Goal: Check status: Check status

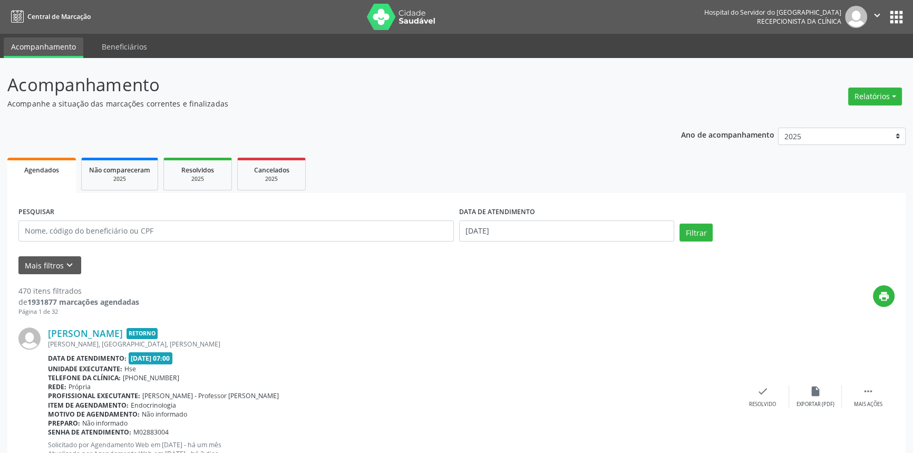
drag, startPoint x: 268, startPoint y: 172, endPoint x: 347, endPoint y: 173, distance: 79.1
click at [268, 172] on span "Cancelados" at bounding box center [271, 170] width 35 height 9
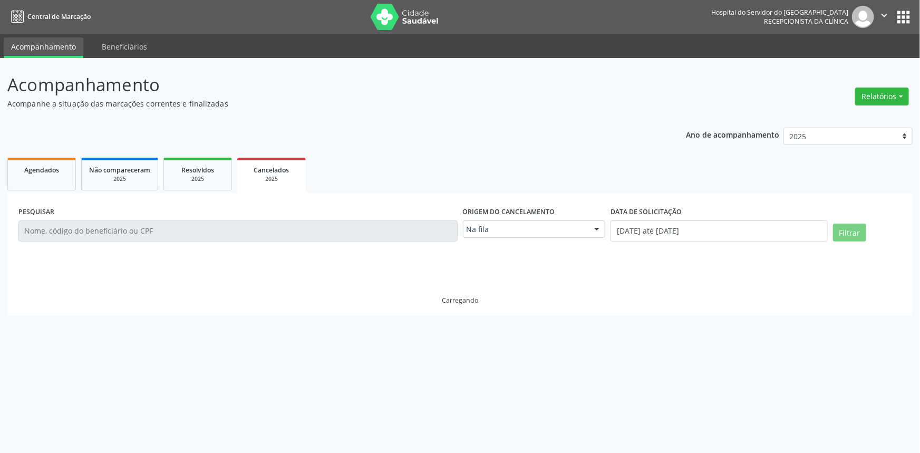
click at [548, 214] on label "Origem do cancelamento" at bounding box center [509, 212] width 92 height 16
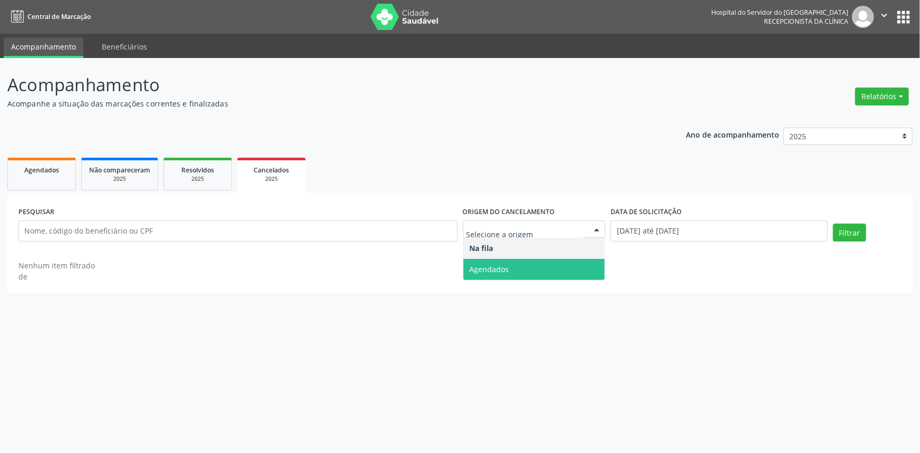
click at [568, 264] on span "Agendados" at bounding box center [534, 269] width 142 height 21
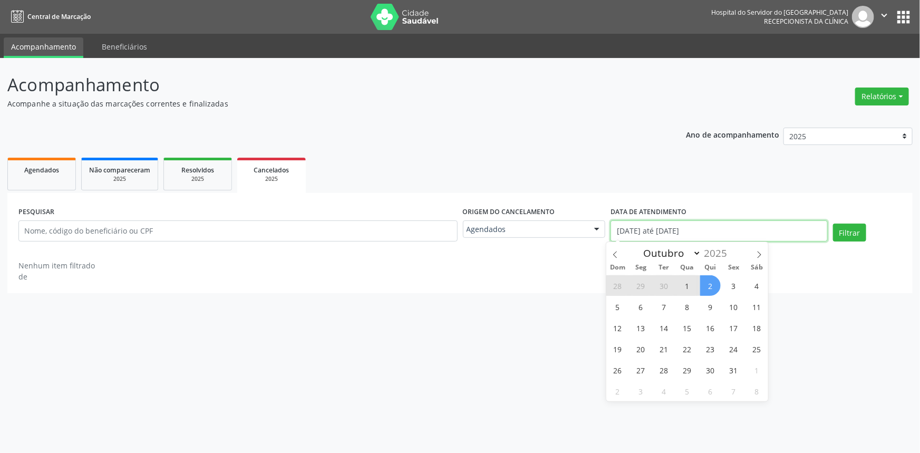
click at [685, 223] on input "[DATE] até [DATE]" at bounding box center [719, 230] width 217 height 21
select select "0"
click at [573, 167] on ul "Agendados Não compareceram 2025 Resolvidos 2025 Cancelados 2025" at bounding box center [459, 174] width 905 height 38
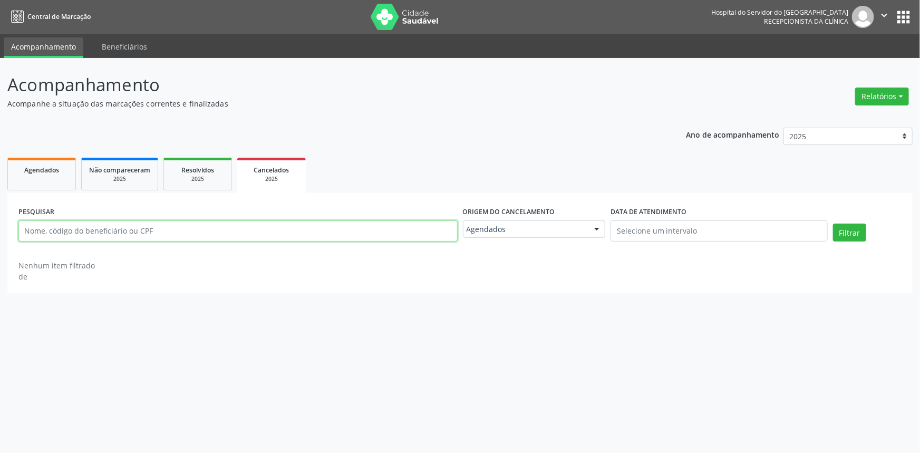
click at [271, 237] on input "text" at bounding box center [237, 230] width 439 height 21
paste input "[PERSON_NAME]"
type input "[PERSON_NAME]"
click at [833, 224] on button "Filtrar" at bounding box center [849, 233] width 33 height 18
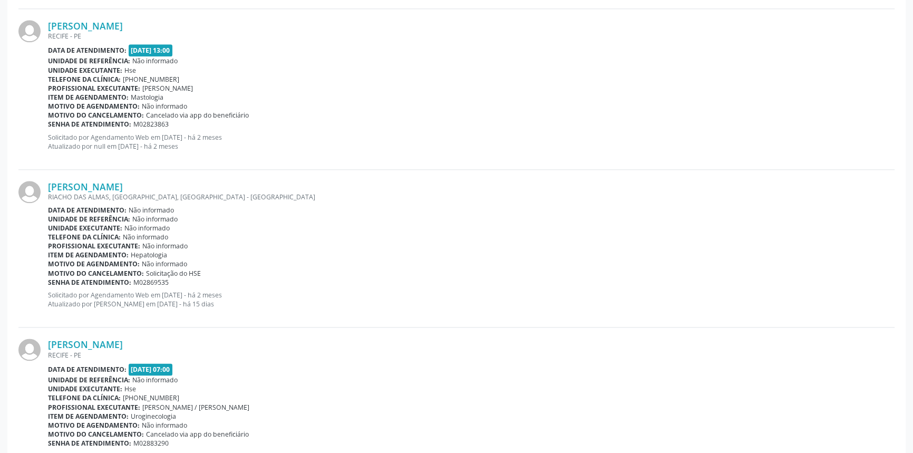
scroll to position [1612, 0]
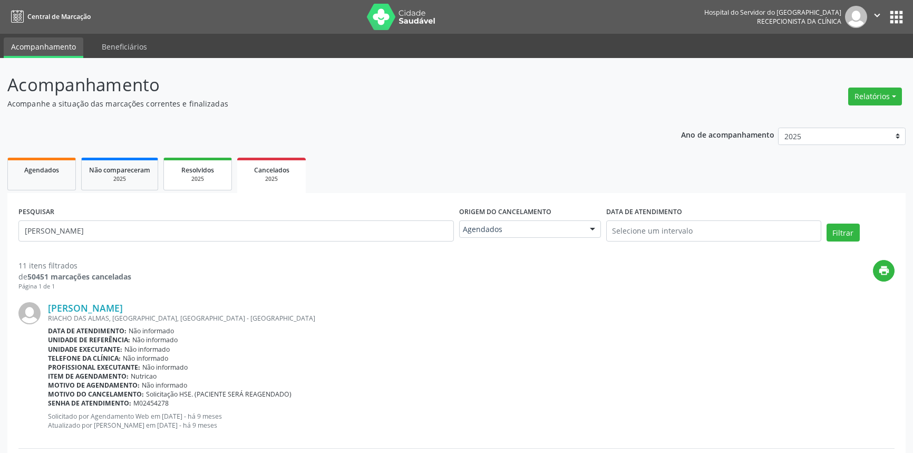
scroll to position [79, 0]
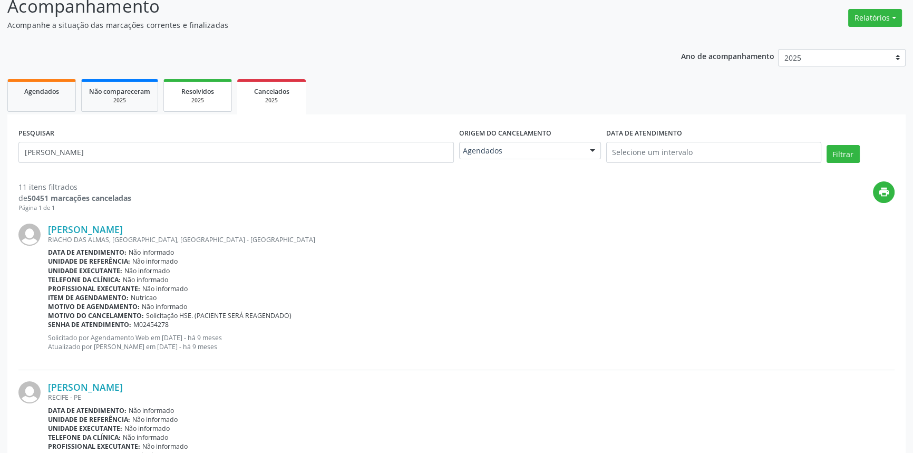
click at [185, 101] on div "2025" at bounding box center [197, 100] width 53 height 8
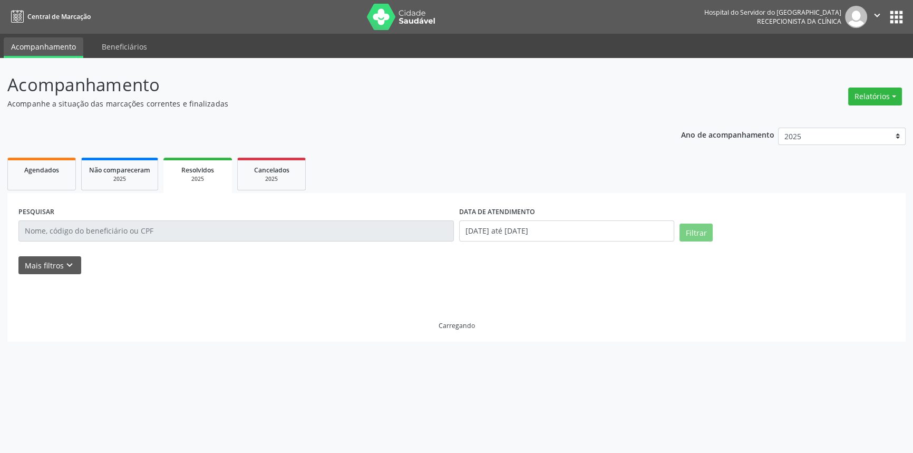
scroll to position [0, 0]
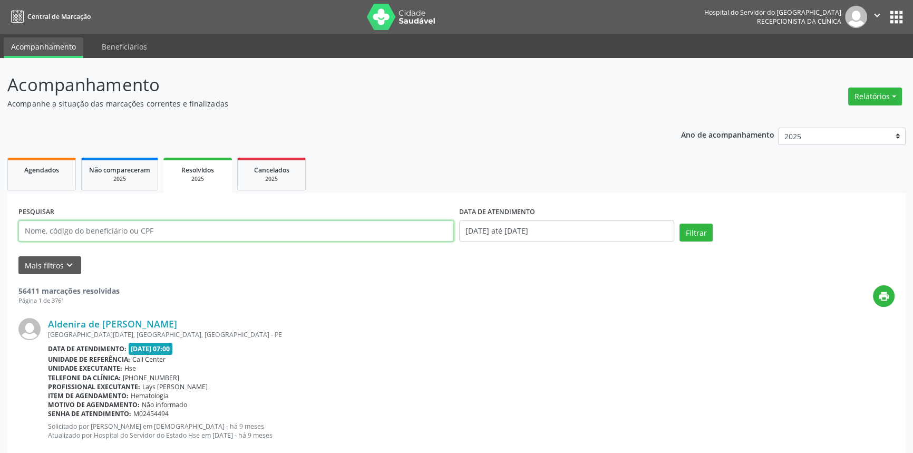
click at [95, 230] on input "text" at bounding box center [236, 230] width 436 height 21
paste input "[PERSON_NAME]"
type input "[PERSON_NAME]"
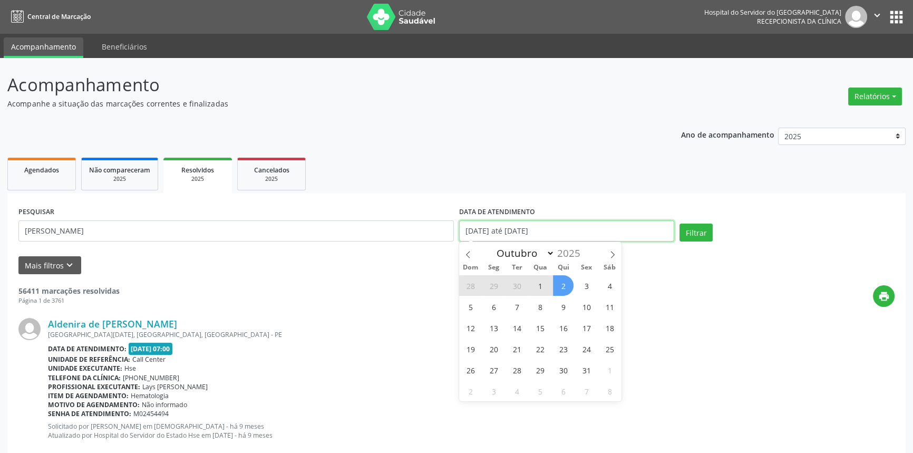
click at [611, 227] on input "[DATE] até [DATE]" at bounding box center [566, 230] width 215 height 21
select select "0"
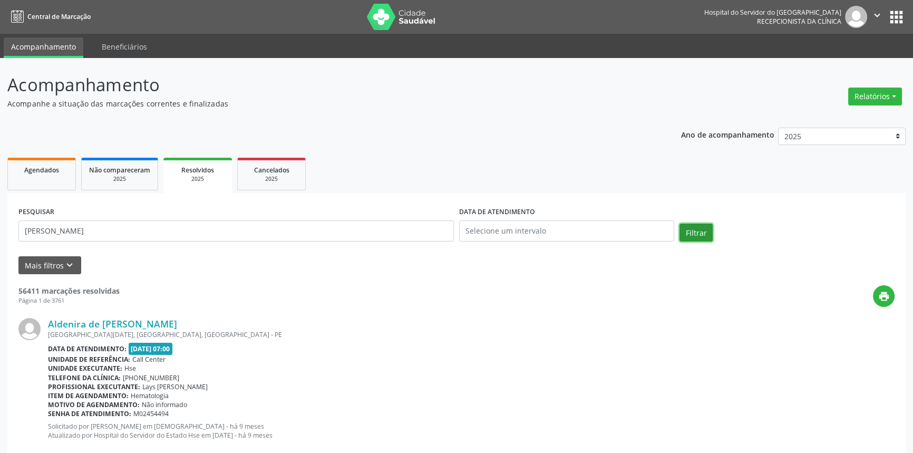
click at [691, 228] on button "Filtrar" at bounding box center [696, 233] width 33 height 18
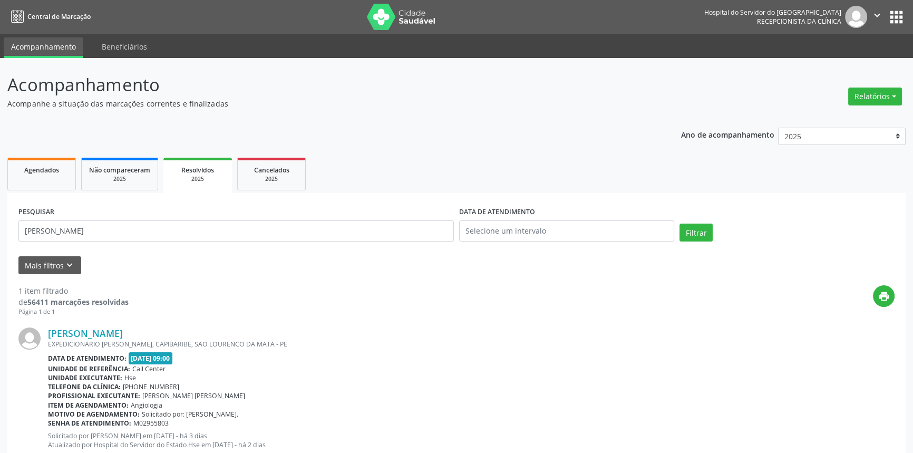
scroll to position [33, 0]
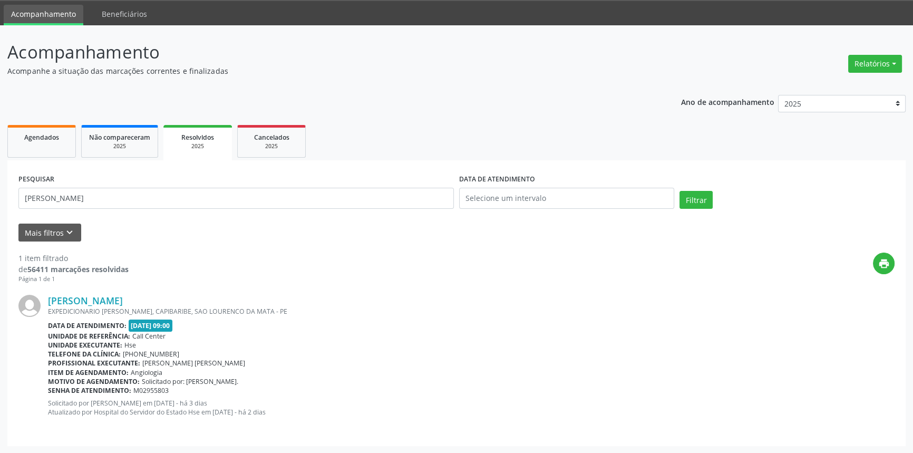
click at [680, 191] on button "Filtrar" at bounding box center [696, 200] width 33 height 18
click at [189, 191] on input "[PERSON_NAME]" at bounding box center [236, 198] width 436 height 21
paste input "[PERSON_NAME]"
type input "[PERSON_NAME]"
click at [680, 191] on button "Filtrar" at bounding box center [696, 200] width 33 height 18
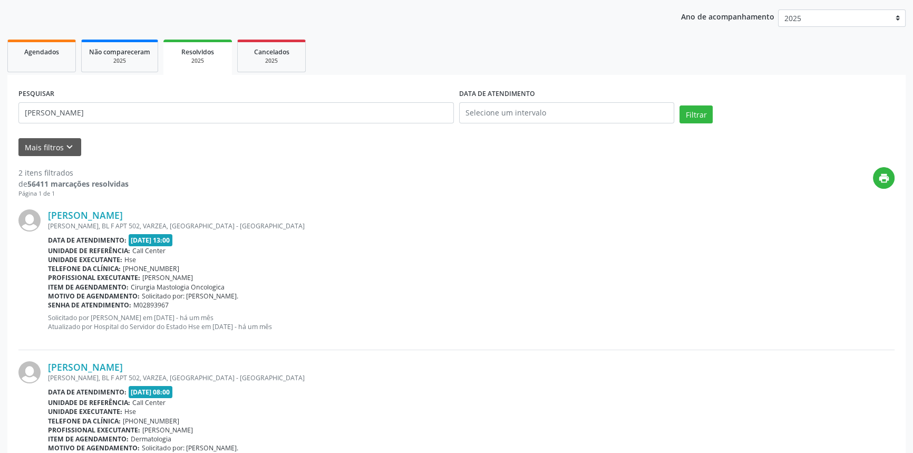
scroll to position [0, 0]
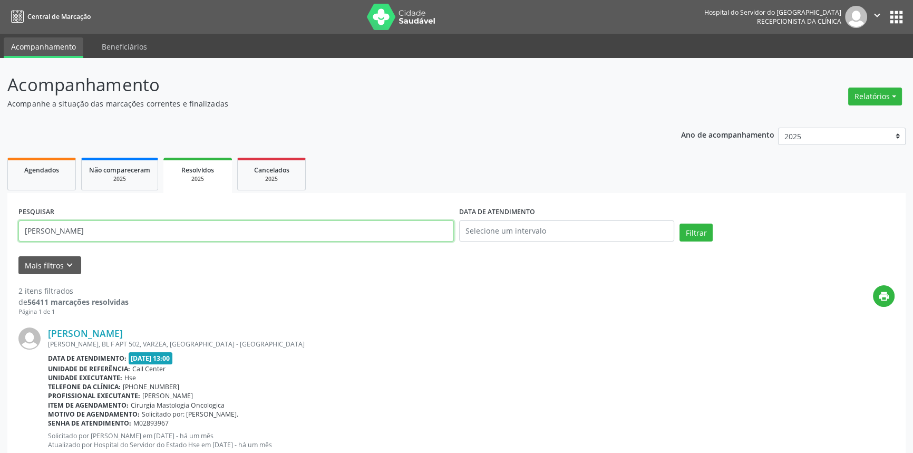
click at [230, 226] on input "[PERSON_NAME]" at bounding box center [236, 230] width 436 height 21
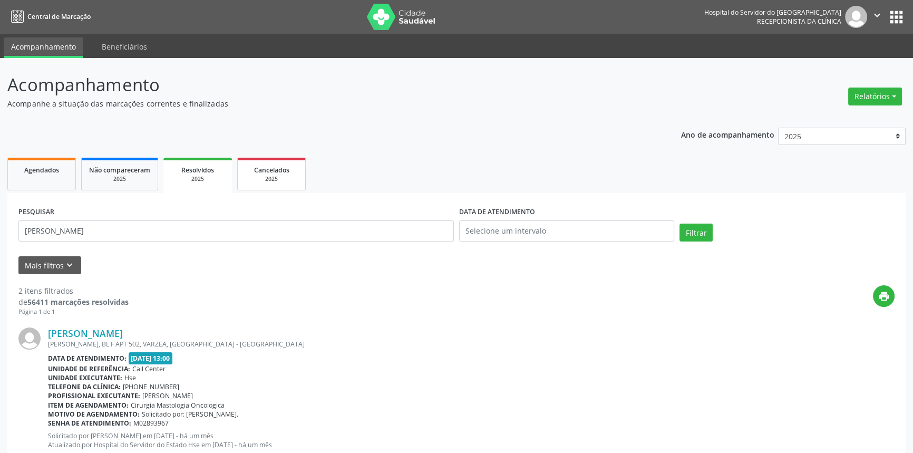
click at [277, 170] on span "Cancelados" at bounding box center [271, 170] width 35 height 9
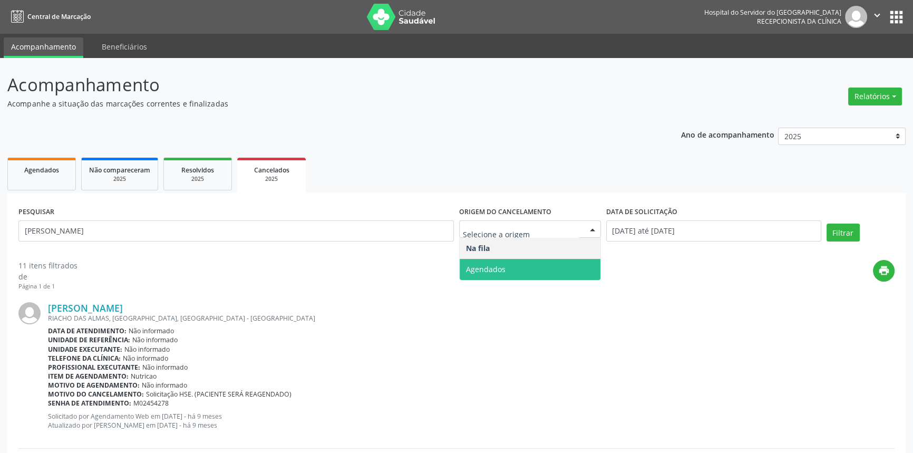
click at [513, 273] on span "Agendados" at bounding box center [530, 269] width 141 height 21
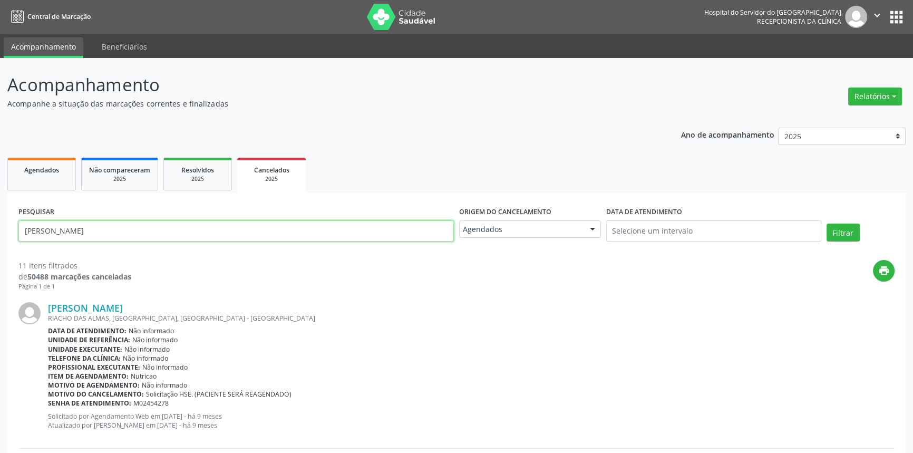
drag, startPoint x: 283, startPoint y: 231, endPoint x: 0, endPoint y: 190, distance: 285.6
paste input "Itamar Jose Gomes dos Santos"
click at [827, 224] on button "Filtrar" at bounding box center [843, 233] width 33 height 18
click at [193, 231] on input "Itamar Jose Gomes dos Santos" at bounding box center [236, 230] width 436 height 21
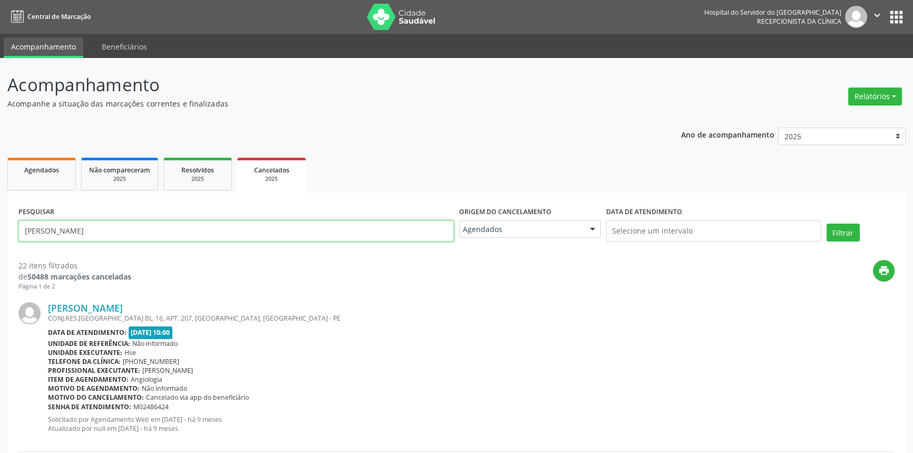
paste input "MARIA DO SOCORRO SILVA DE MACEDO"
type input "MARIA DO SOCORRO SILVA DE MACEDO"
click at [827, 224] on button "Filtrar" at bounding box center [843, 233] width 33 height 18
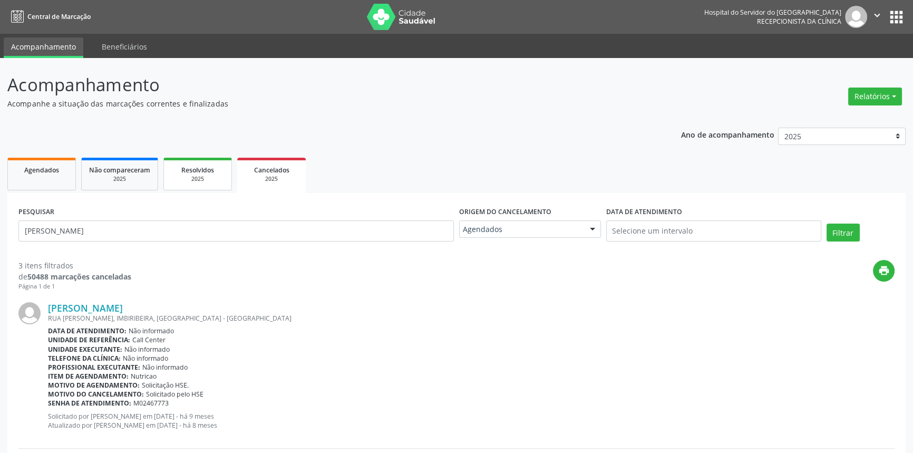
click at [198, 186] on link "Resolvidos 2025" at bounding box center [197, 174] width 69 height 33
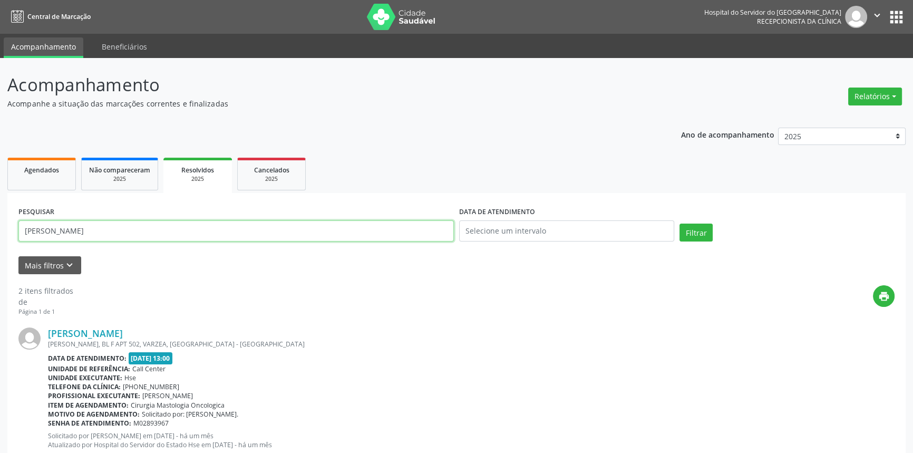
click at [214, 232] on input "JANAINA MARIA LACERDA DE VASCONCELOS COELHO" at bounding box center [236, 230] width 436 height 21
paste input "MARIA DO SOCORRO SILVA DE MACED"
type input "MARIA DO SOCORRO SILVA DE MACEDO"
click at [680, 224] on button "Filtrar" at bounding box center [696, 233] width 33 height 18
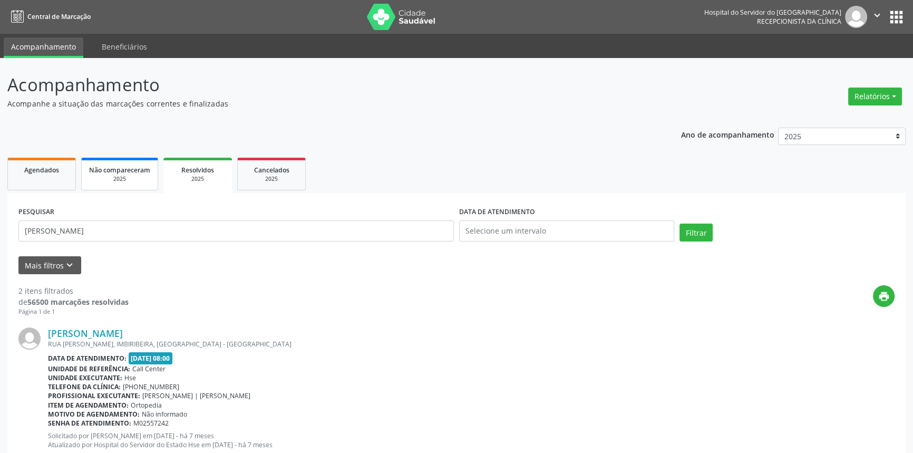
click at [128, 167] on span "Não compareceram" at bounding box center [119, 170] width 61 height 9
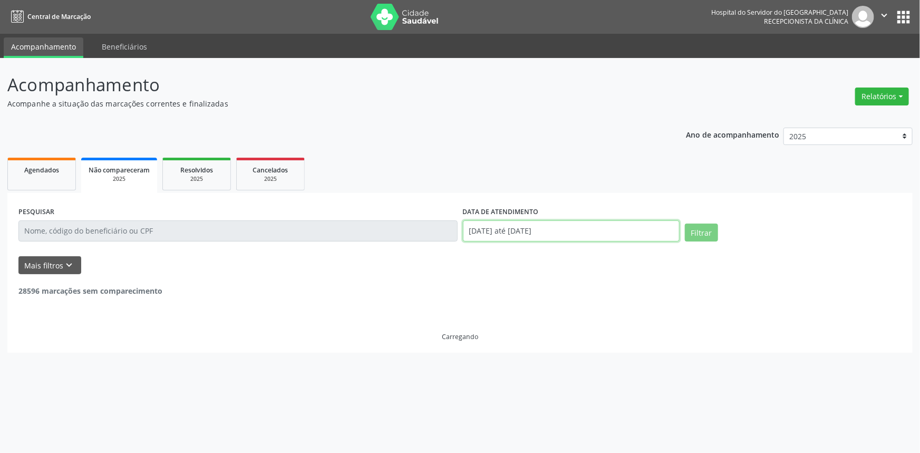
click at [480, 229] on input "[DATE] até [DATE]" at bounding box center [571, 230] width 217 height 21
select select "0"
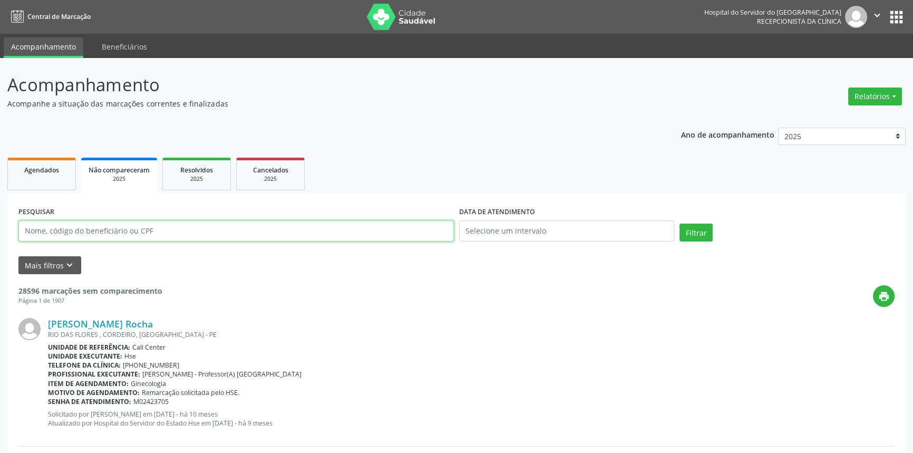
click at [409, 230] on input "text" at bounding box center [236, 230] width 436 height 21
paste input "MARIA DO SOCORRO SILVA DE MACEDO"
type input "MARIA DO SOCORRO SILVA DE MACEDO"
click at [680, 224] on button "Filtrar" at bounding box center [696, 233] width 33 height 18
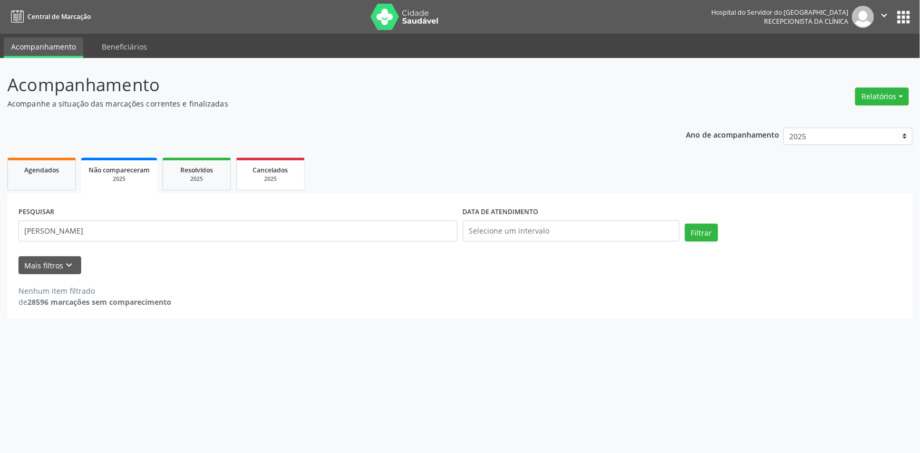
click at [273, 160] on link "Cancelados 2025" at bounding box center [270, 174] width 69 height 33
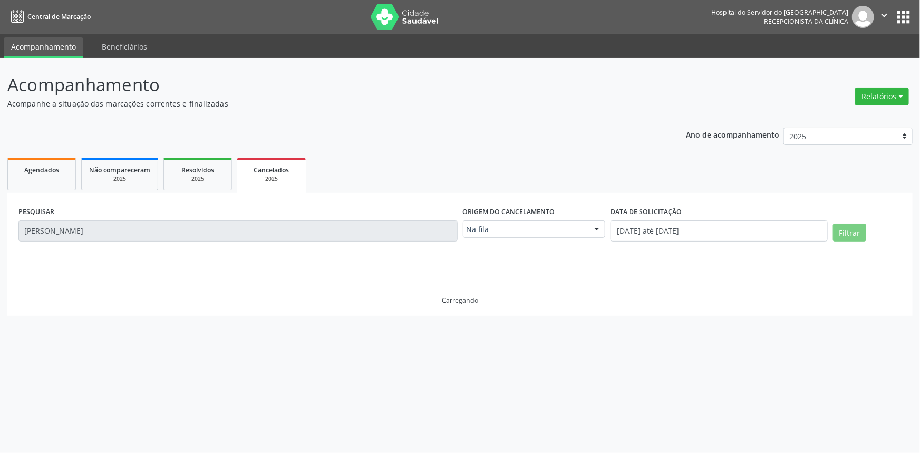
click at [527, 237] on div "Na fila Na fila Agendados Nenhum resultado encontrado para: " " Não há nenhuma …" at bounding box center [534, 229] width 143 height 18
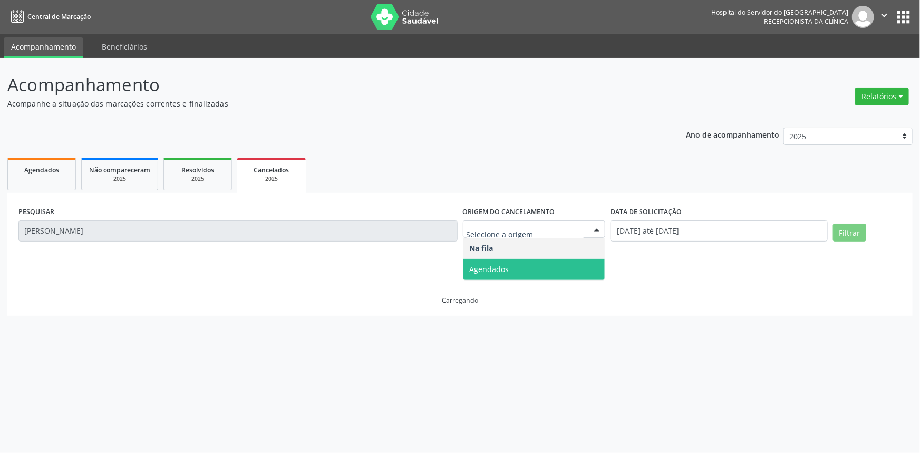
click at [509, 273] on span "Agendados" at bounding box center [534, 269] width 142 height 21
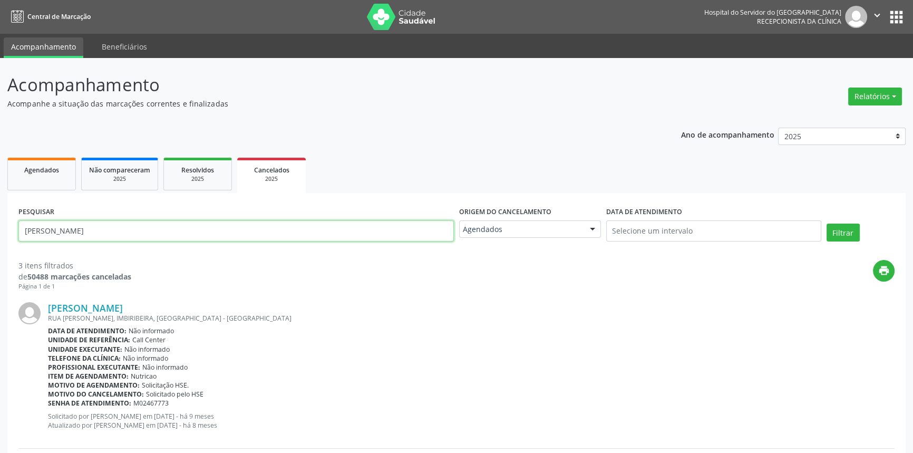
click at [398, 235] on input "MARIA DO SOCORRO SILVA DE MACEDO" at bounding box center [236, 230] width 436 height 21
click at [827, 224] on button "Filtrar" at bounding box center [843, 233] width 33 height 18
